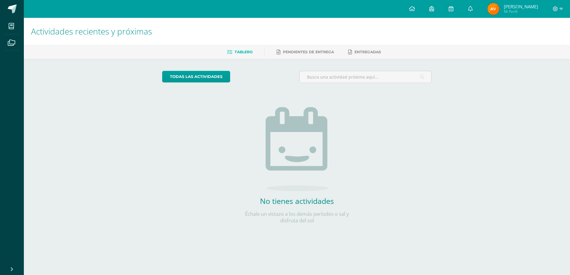
click at [499, 11] on span "Amilcar Oswaldo Mi Perfil" at bounding box center [512, 9] width 53 height 12
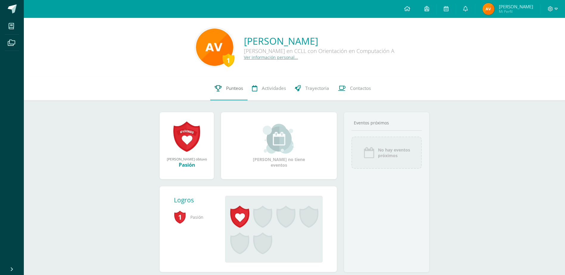
click at [246, 94] on link "Punteos" at bounding box center [228, 89] width 37 height 24
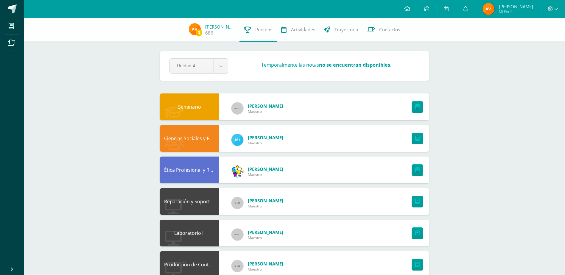
click at [466, 4] on link at bounding box center [465, 9] width 19 height 18
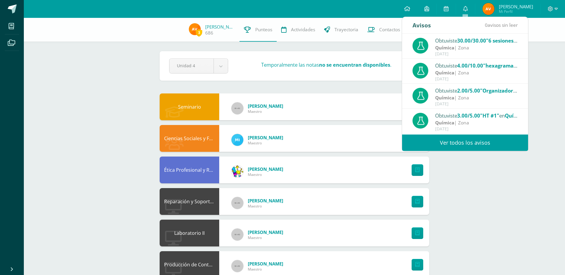
click at [446, 141] on link "Ver todos los avisos" at bounding box center [465, 143] width 126 height 16
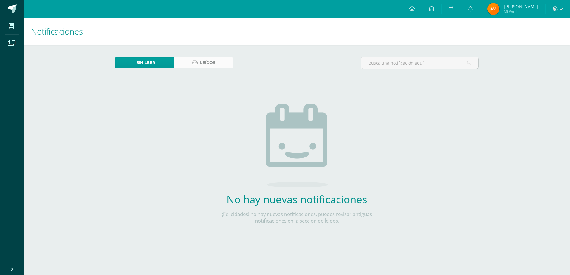
click at [223, 61] on link "Leídos" at bounding box center [203, 63] width 59 height 12
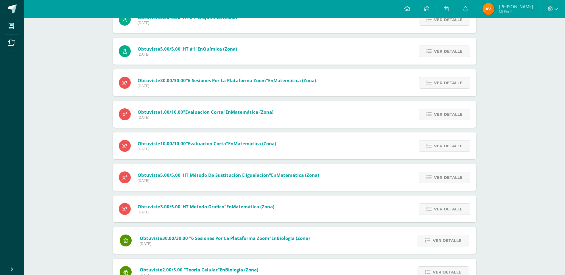
scroll to position [189, 0]
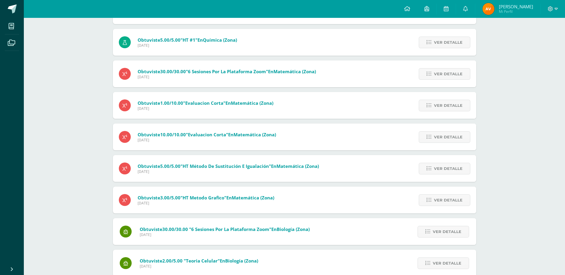
click at [512, 116] on div "Notificaciones Sin leer Leídos Obtuviste 30.00/30.00 "6 sesiones por la platafo…" at bounding box center [294, 190] width 541 height 723
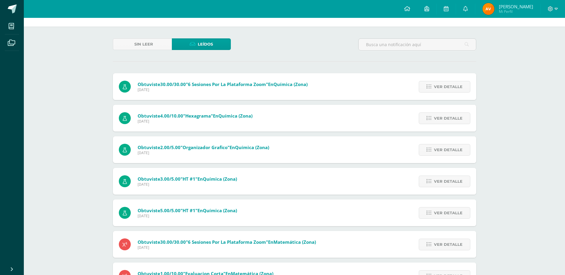
scroll to position [0, 0]
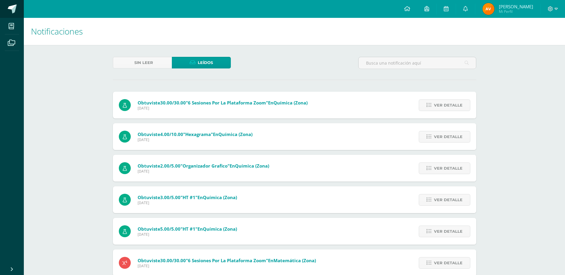
click at [8, 13] on span at bounding box center [12, 8] width 9 height 9
